Goal: Task Accomplishment & Management: Manage account settings

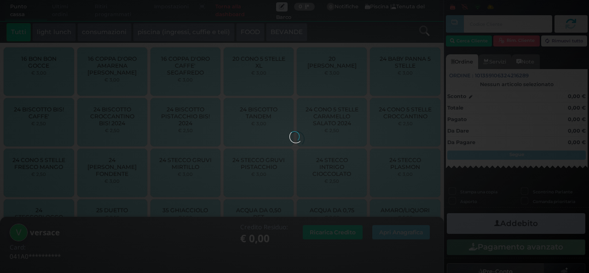
scroll to position [131, 0]
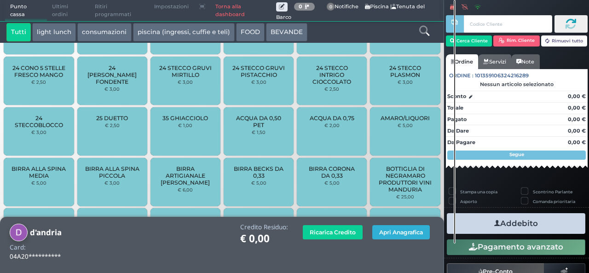
click at [383, 239] on button "Apri Anagrafica" at bounding box center [400, 232] width 57 height 14
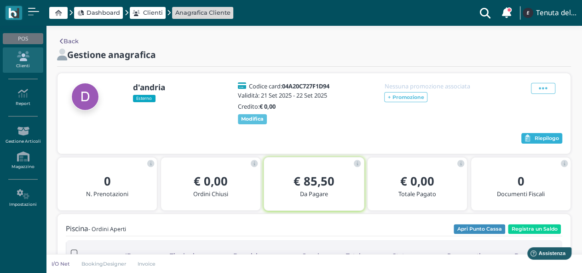
click at [539, 138] on span "Riepilogo" at bounding box center [546, 138] width 24 height 6
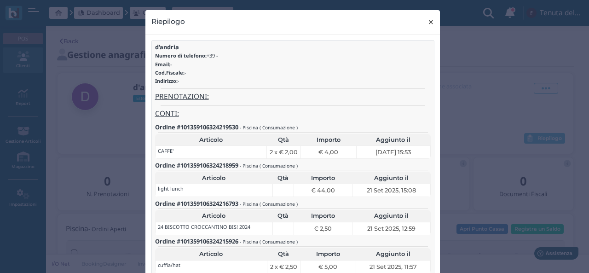
click at [429, 22] on span "×" at bounding box center [430, 22] width 7 height 12
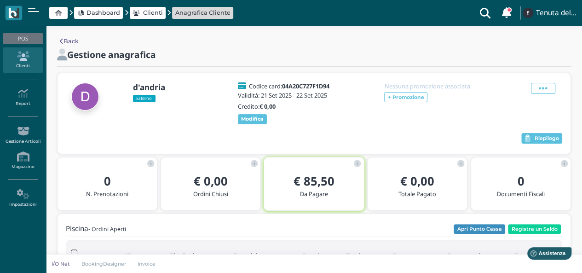
scroll to position [46, 0]
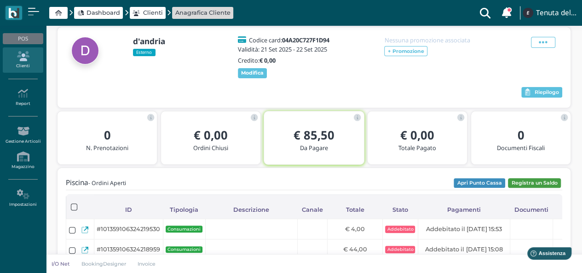
click at [529, 185] on button "Registra un Saldo" at bounding box center [534, 183] width 53 height 10
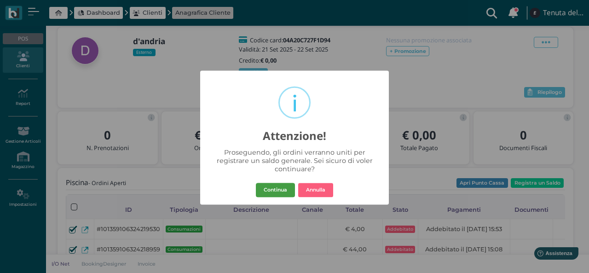
click at [280, 190] on button "Continua" at bounding box center [275, 190] width 39 height 15
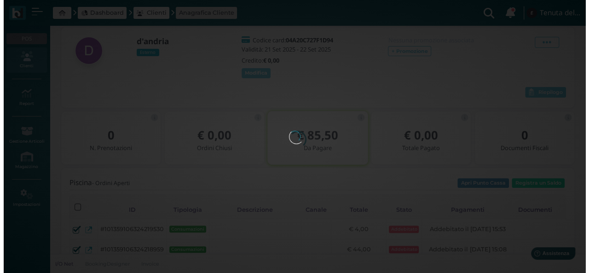
scroll to position [0, 0]
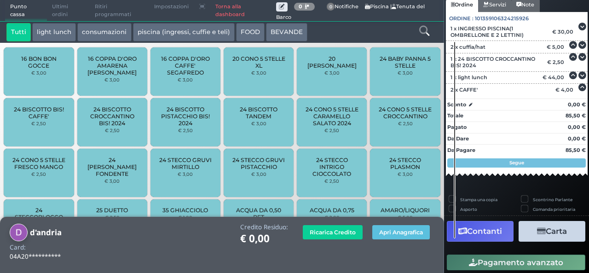
scroll to position [81, 0]
click at [538, 230] on icon "button" at bounding box center [541, 231] width 9 height 8
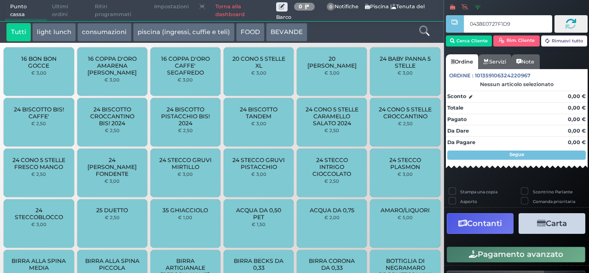
type input "0438E0727F1D91"
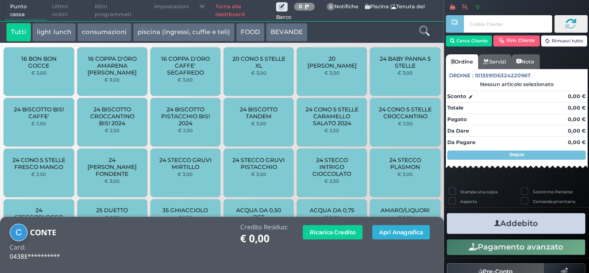
click at [394, 233] on button "Apri Anagrafica" at bounding box center [400, 232] width 57 height 14
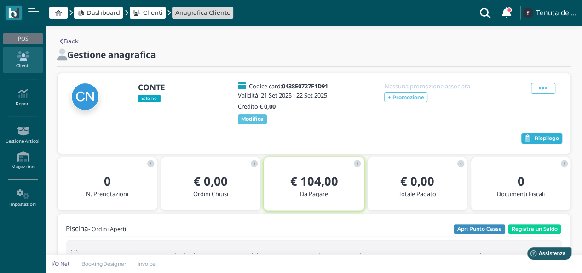
click at [547, 140] on span "Riepilogo" at bounding box center [546, 138] width 24 height 6
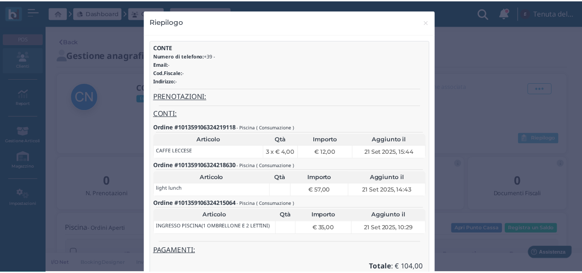
scroll to position [57, 0]
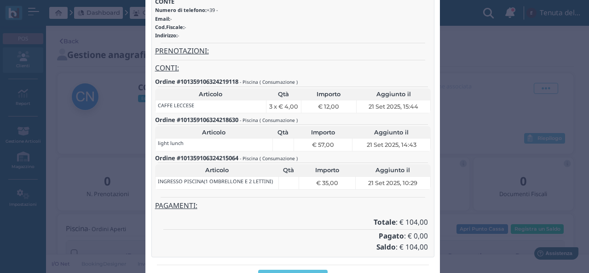
drag, startPoint x: 502, startPoint y: 89, endPoint x: 495, endPoint y: 87, distance: 7.0
click at [501, 89] on div "Riepilogo × close CONTE Numero di telefono: +39 - Email: - Cod.Fiscale: - Indir…" at bounding box center [294, 136] width 589 height 273
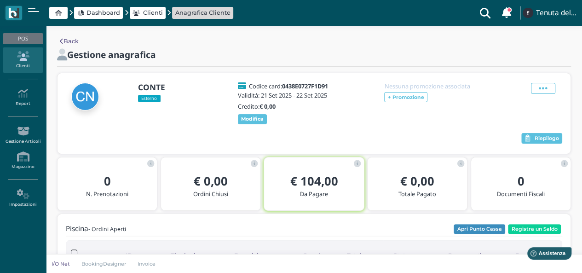
click at [468, 87] on h5 "Nessuna promozione associata" at bounding box center [432, 86] width 97 height 6
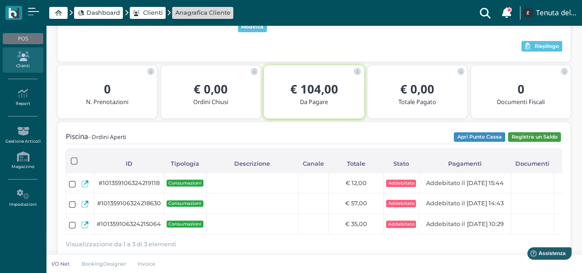
click at [533, 137] on button "Registra un Saldo" at bounding box center [534, 137] width 53 height 10
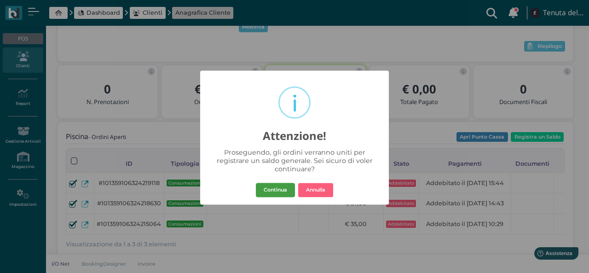
click at [279, 190] on button "Continua" at bounding box center [275, 190] width 39 height 15
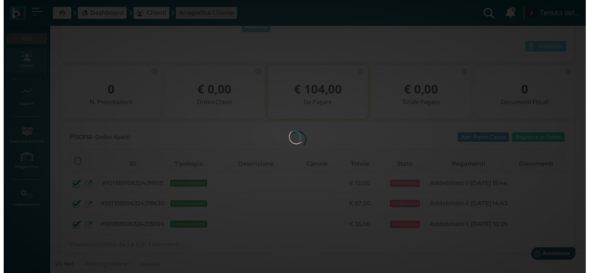
scroll to position [0, 0]
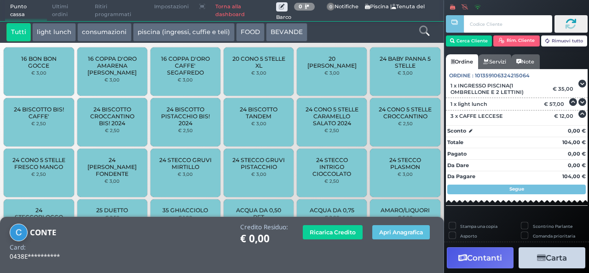
click at [480, 258] on button "Contanti" at bounding box center [479, 257] width 67 height 21
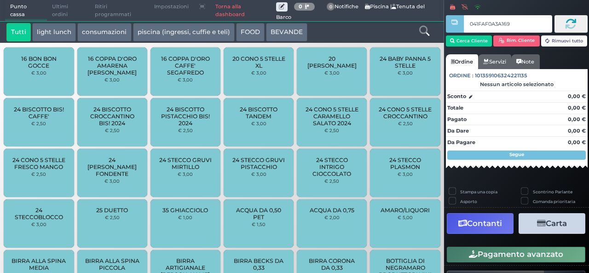
type input "041FAF0A3A1690"
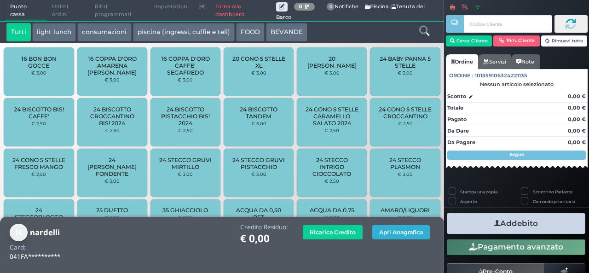
click at [393, 234] on button "Apri Anagrafica" at bounding box center [400, 232] width 57 height 14
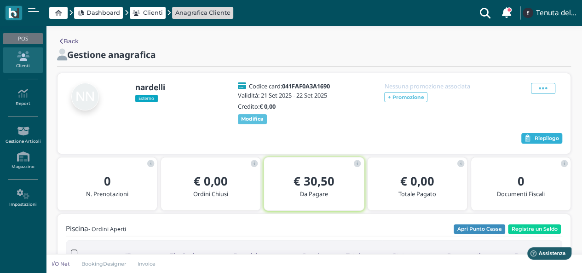
click at [545, 137] on span "Riepilogo" at bounding box center [546, 138] width 24 height 6
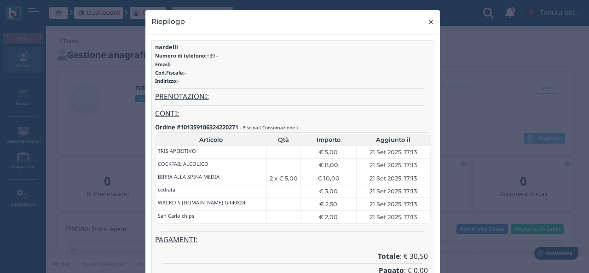
click at [427, 23] on span "×" at bounding box center [430, 22] width 7 height 12
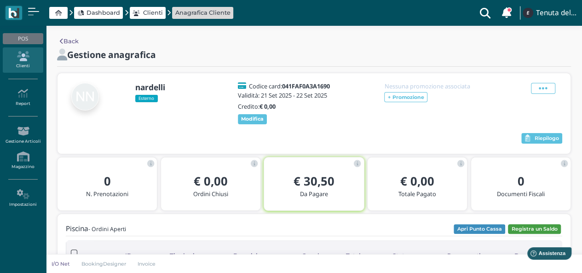
click at [521, 225] on button "Registra un Saldo" at bounding box center [534, 229] width 53 height 10
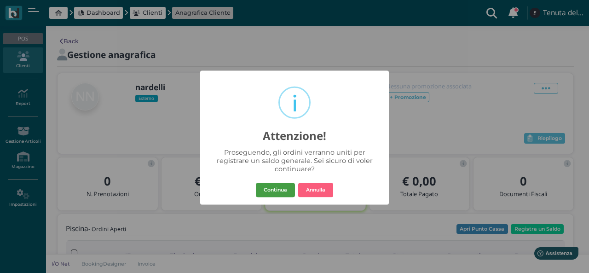
click at [280, 187] on button "Continua" at bounding box center [275, 190] width 39 height 15
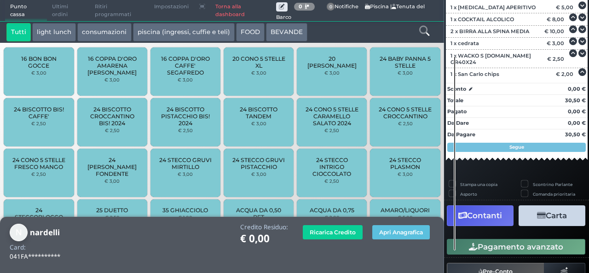
scroll to position [112, 0]
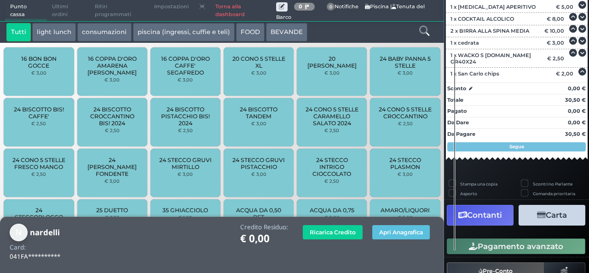
click at [527, 215] on button "Carta" at bounding box center [551, 215] width 67 height 21
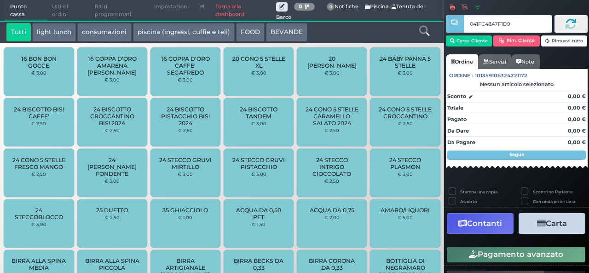
type input "041FC48A7F1D90"
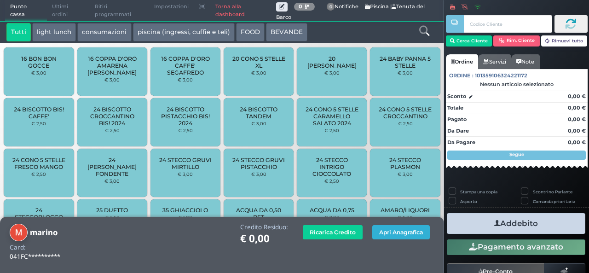
click at [391, 235] on button "Apri Anagrafica" at bounding box center [400, 232] width 57 height 14
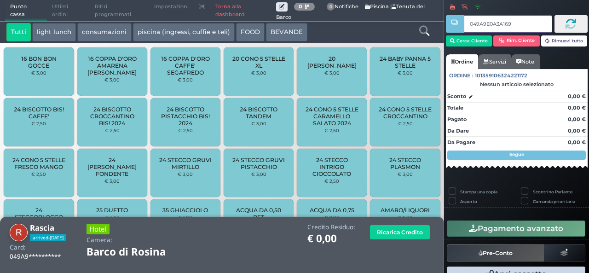
type input "049A9E0A3A1695"
